Goal: Answer question/provide support: Share knowledge or assist other users

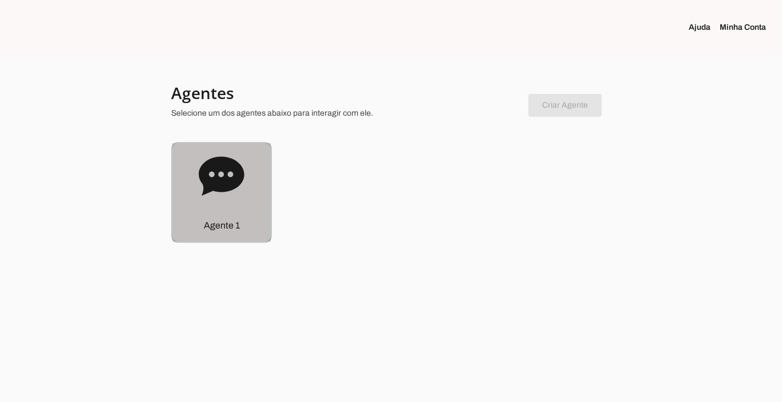
click at [212, 230] on p "Agente 1" at bounding box center [222, 226] width 36 height 14
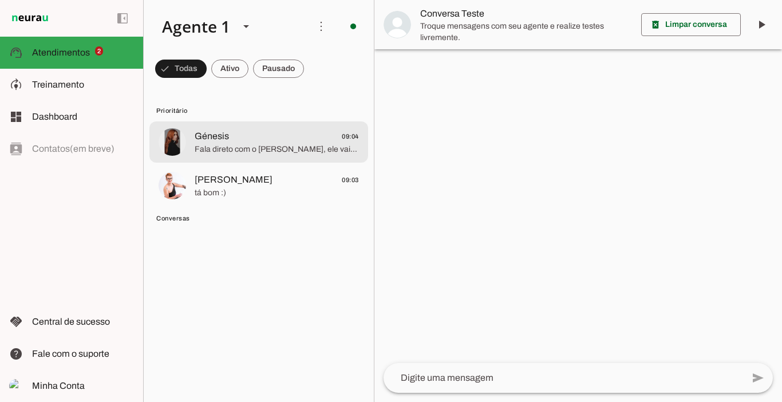
click at [243, 148] on span "Fala direto com o [PERSON_NAME], ele vai ajudar com isso. Ele cancela para você." at bounding box center [277, 149] width 164 height 11
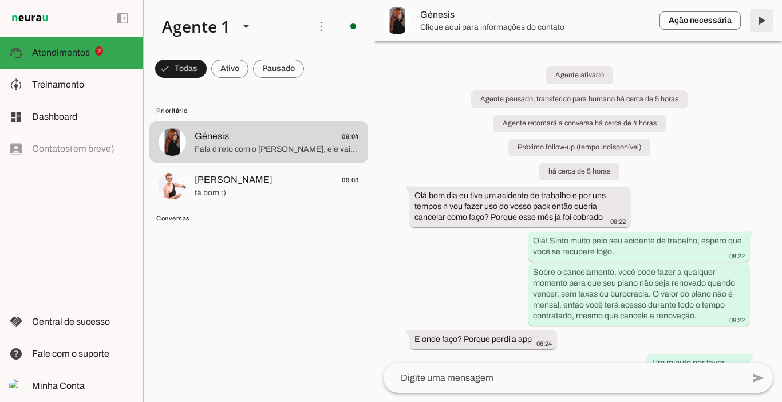
click at [763, 19] on span at bounding box center [760, 20] width 27 height 27
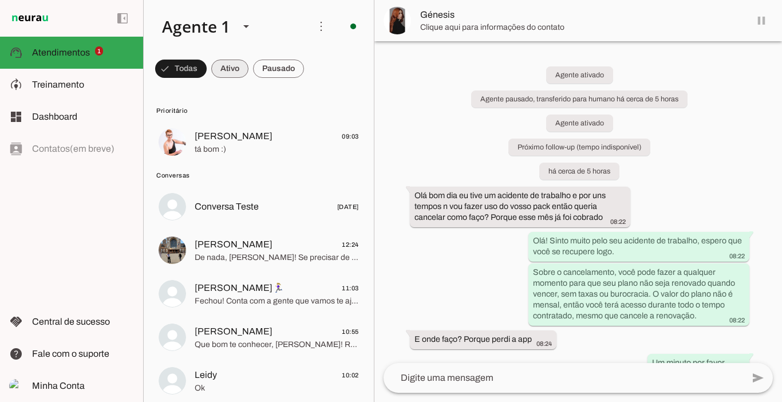
click at [224, 66] on span at bounding box center [229, 68] width 37 height 27
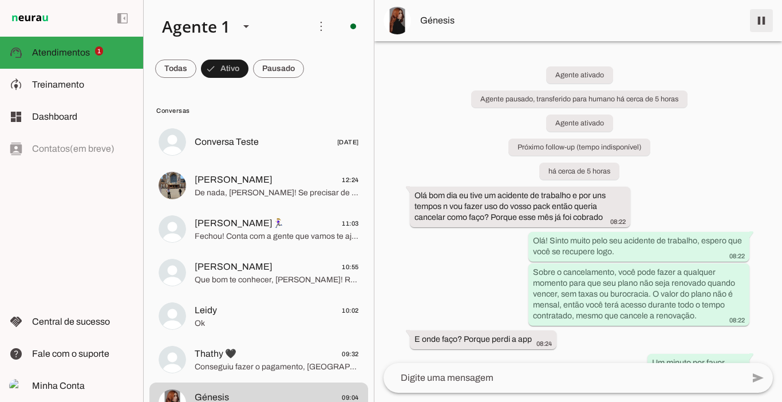
click at [761, 17] on span at bounding box center [760, 20] width 27 height 27
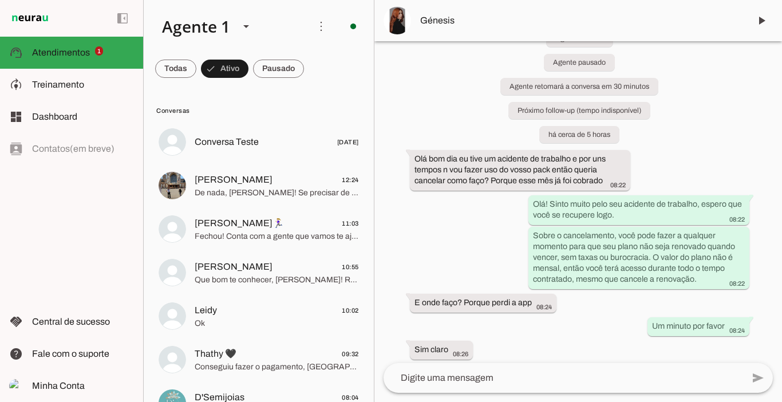
scroll to position [156, 0]
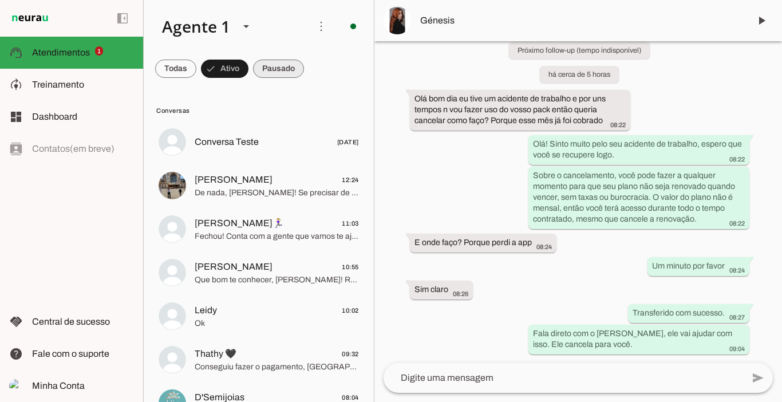
click at [283, 68] on span at bounding box center [278, 68] width 51 height 27
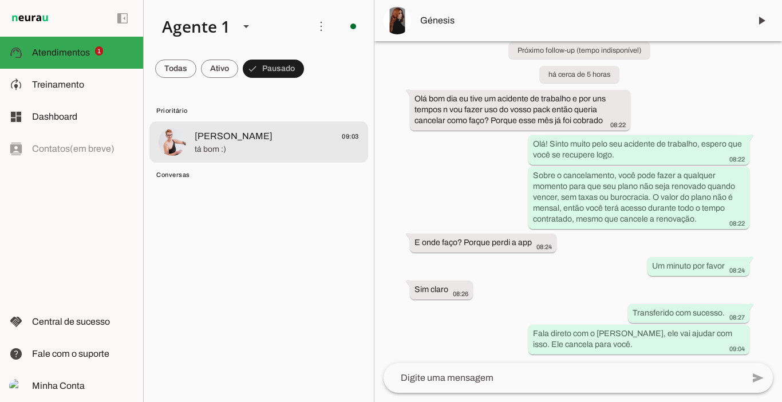
click at [219, 129] on span "[PERSON_NAME] 09:03" at bounding box center [277, 136] width 164 height 14
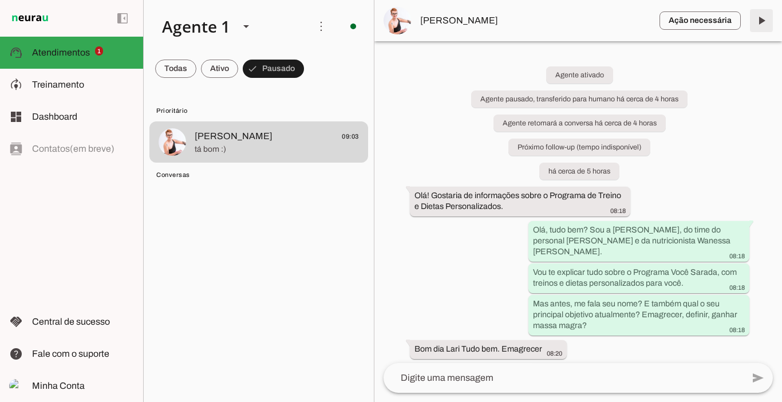
click at [765, 18] on span at bounding box center [760, 20] width 27 height 27
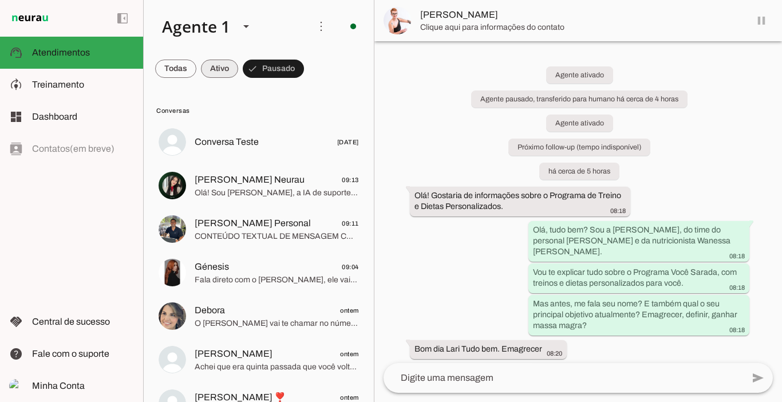
click at [229, 68] on span at bounding box center [219, 68] width 37 height 27
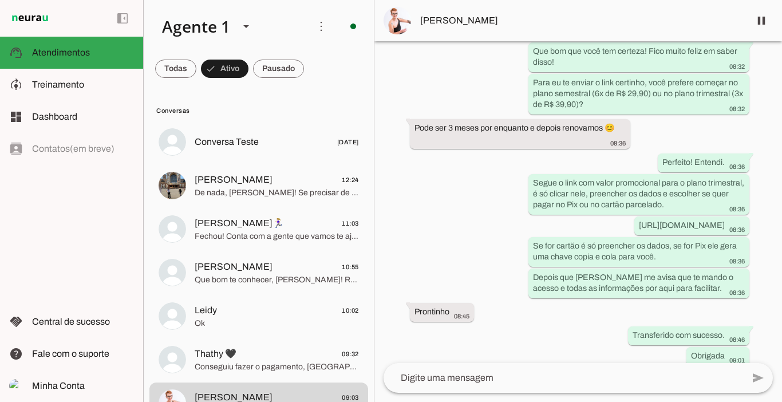
scroll to position [2359, 0]
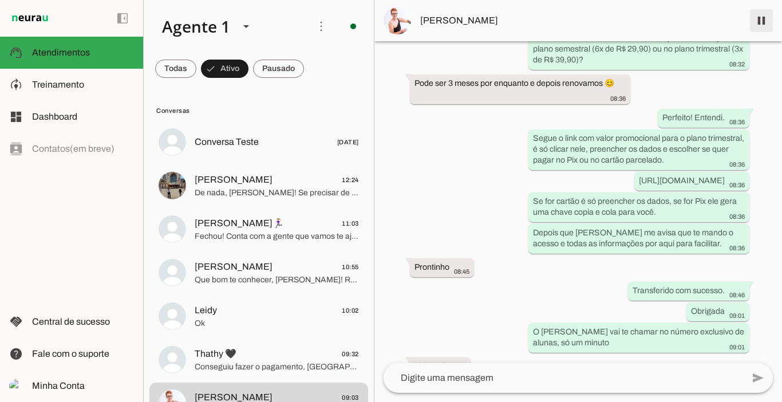
click at [765, 18] on span at bounding box center [760, 20] width 27 height 27
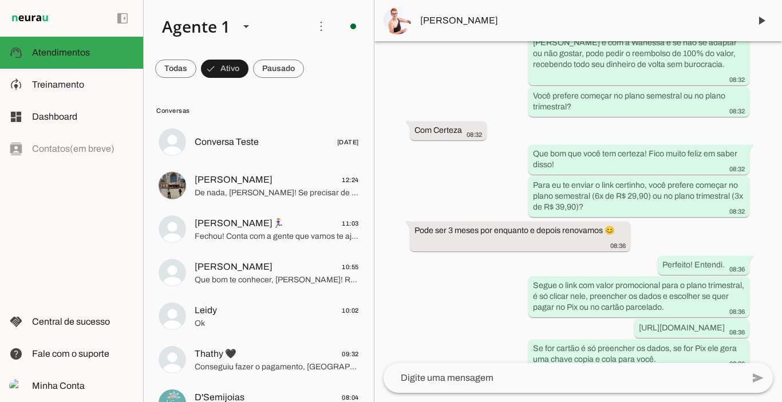
scroll to position [2407, 0]
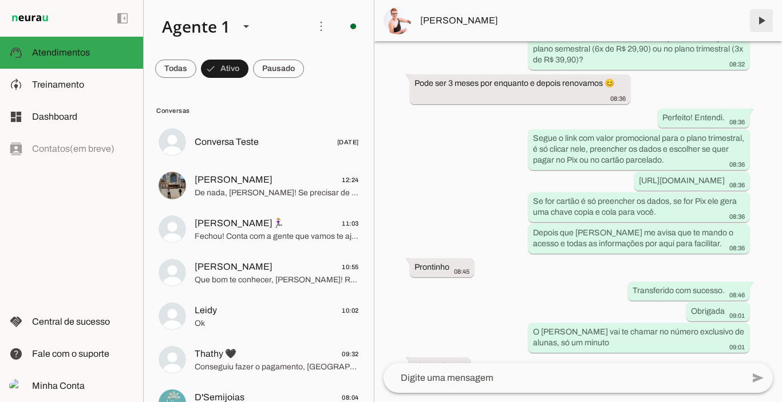
click at [759, 18] on span at bounding box center [760, 20] width 27 height 27
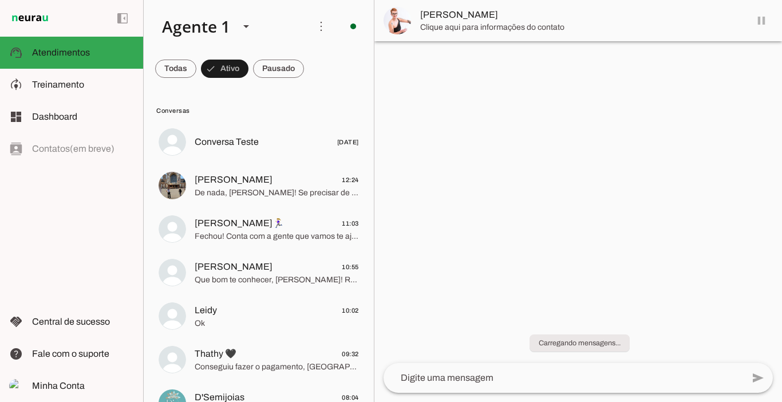
scroll to position [0, 0]
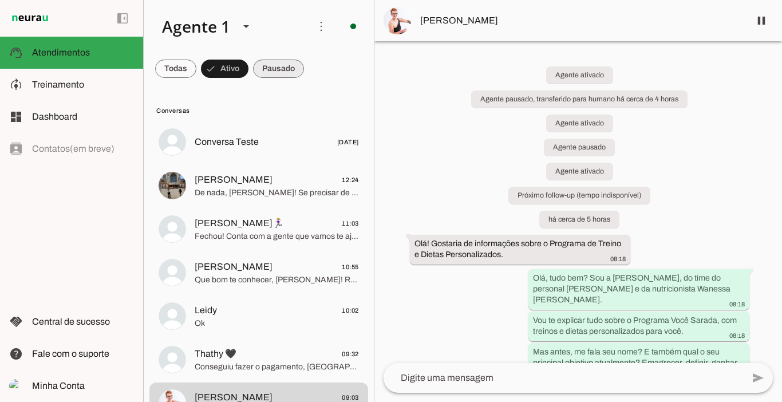
click at [268, 70] on span at bounding box center [278, 68] width 51 height 27
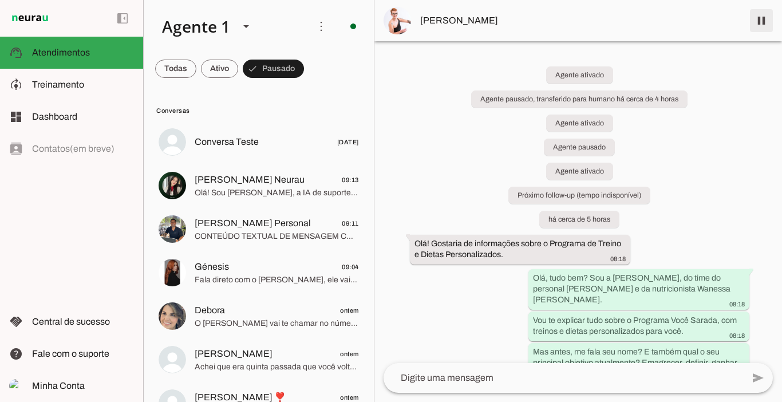
click at [759, 22] on span at bounding box center [760, 20] width 27 height 27
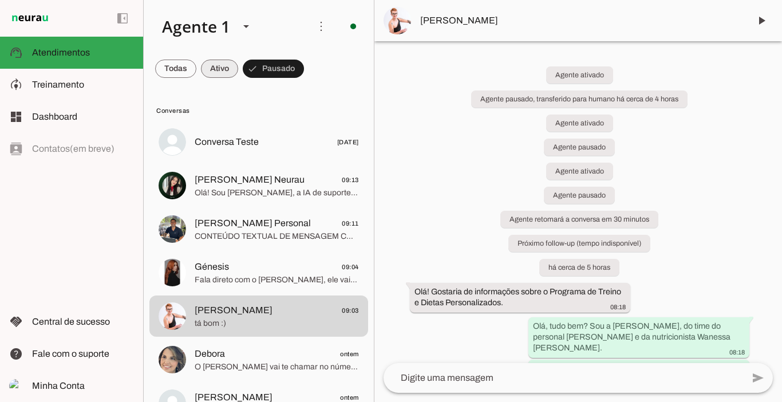
click at [226, 65] on span at bounding box center [219, 68] width 37 height 27
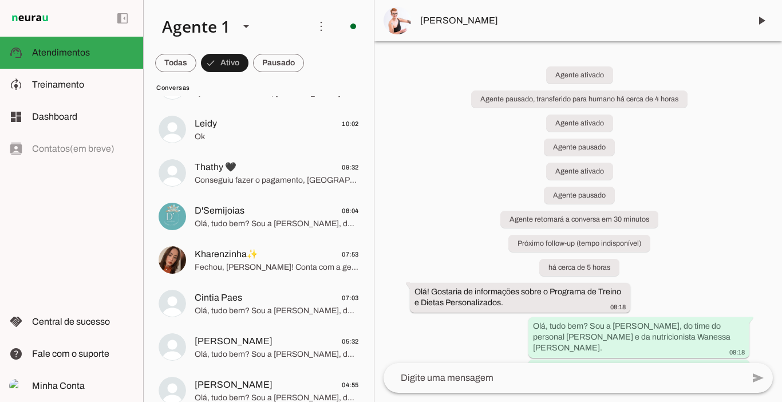
scroll to position [175, 0]
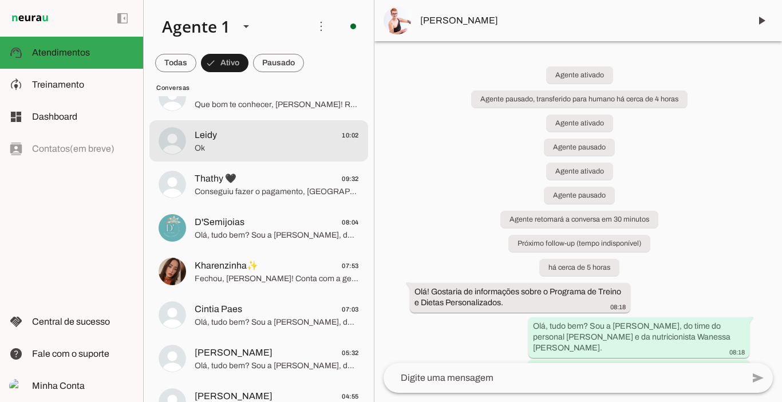
click at [217, 137] on span "Leidy 10:02" at bounding box center [277, 135] width 164 height 14
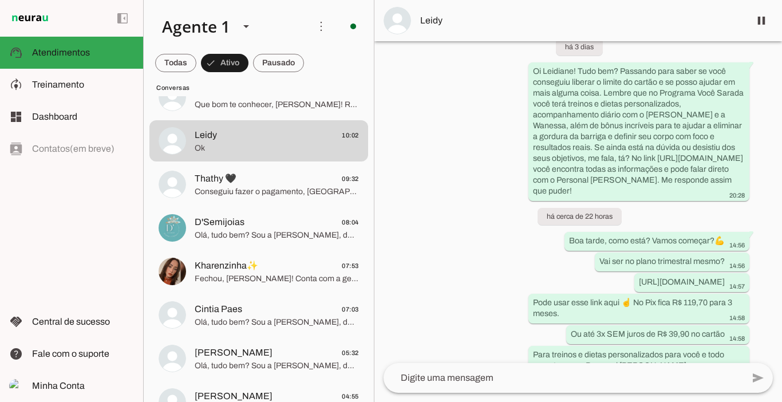
scroll to position [3725, 0]
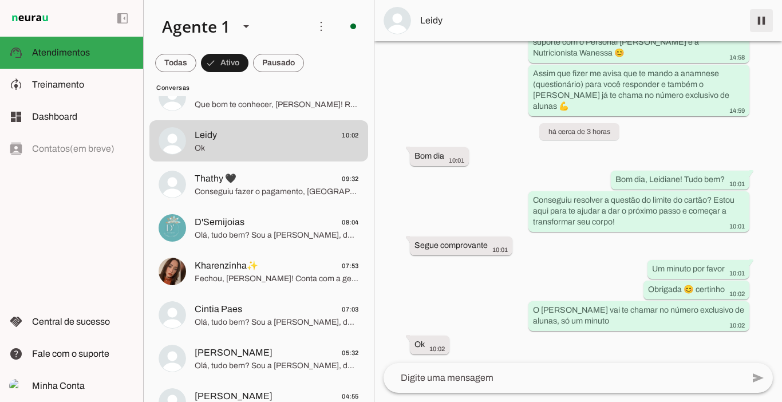
click at [768, 17] on span at bounding box center [760, 20] width 27 height 27
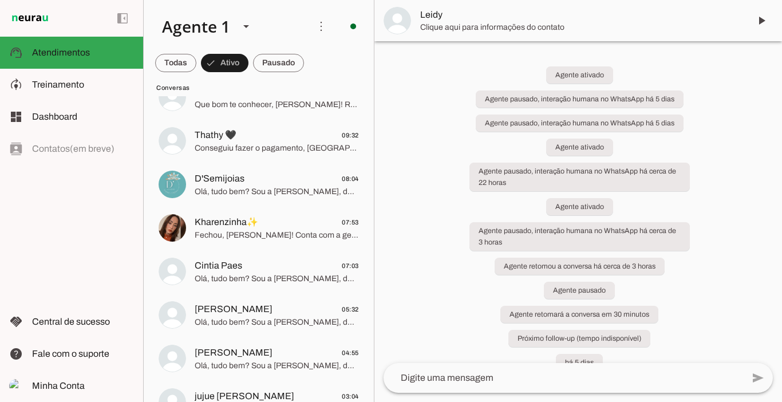
scroll to position [0, 0]
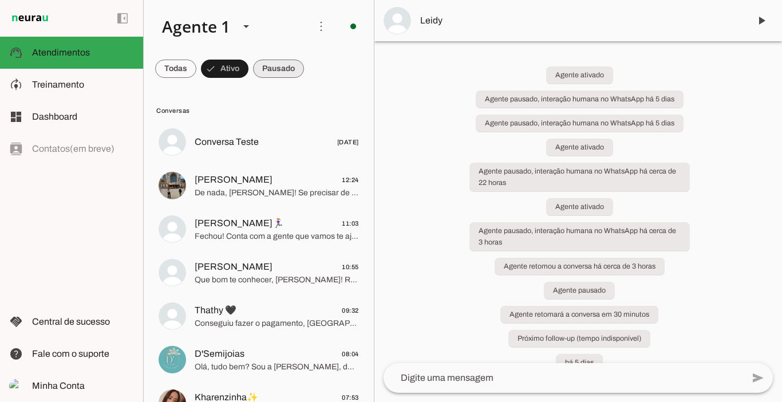
click at [275, 74] on span at bounding box center [278, 68] width 51 height 27
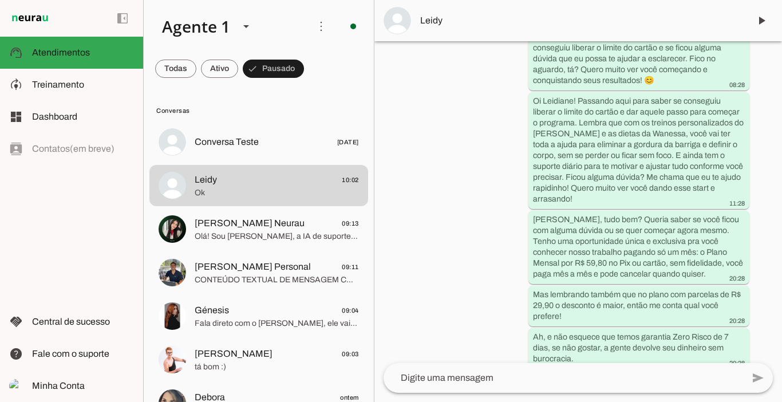
scroll to position [3773, 0]
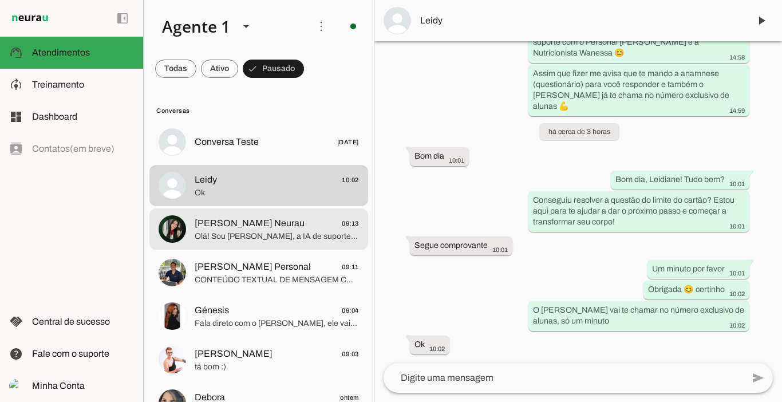
click at [212, 242] on div at bounding box center [277, 229] width 164 height 28
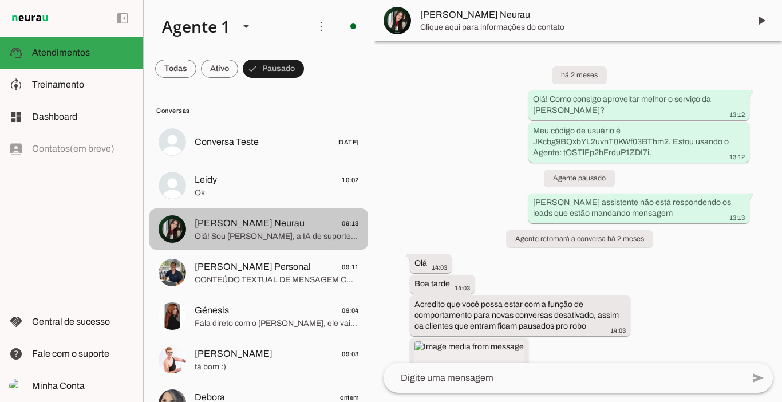
scroll to position [3151, 0]
